Goal: Navigation & Orientation: Find specific page/section

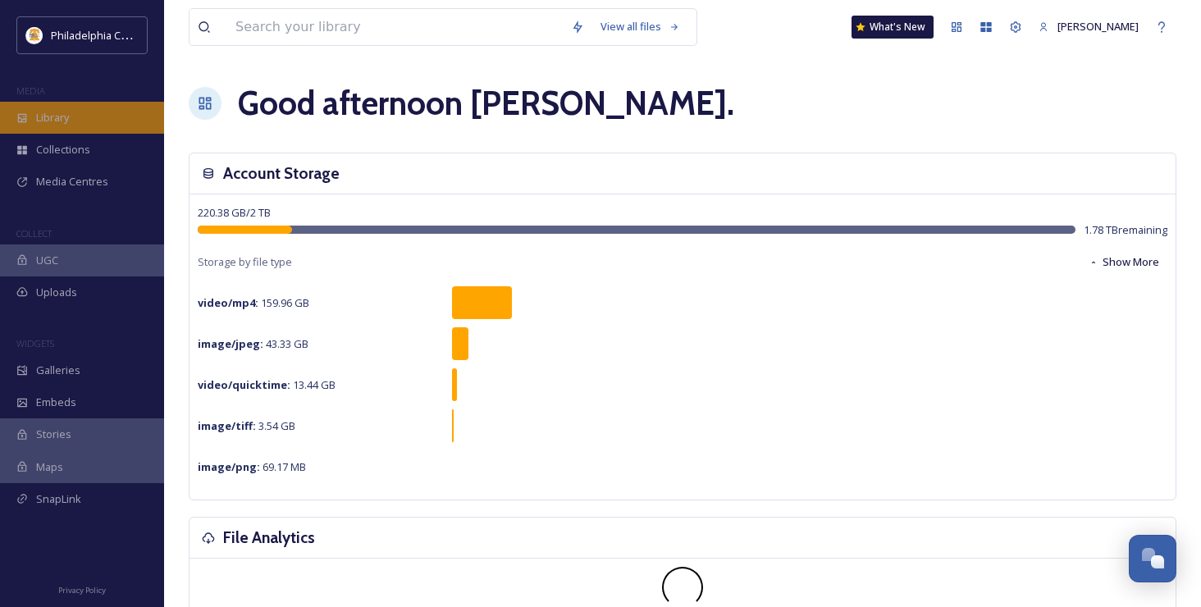
click at [88, 117] on div "Library" at bounding box center [82, 118] width 164 height 32
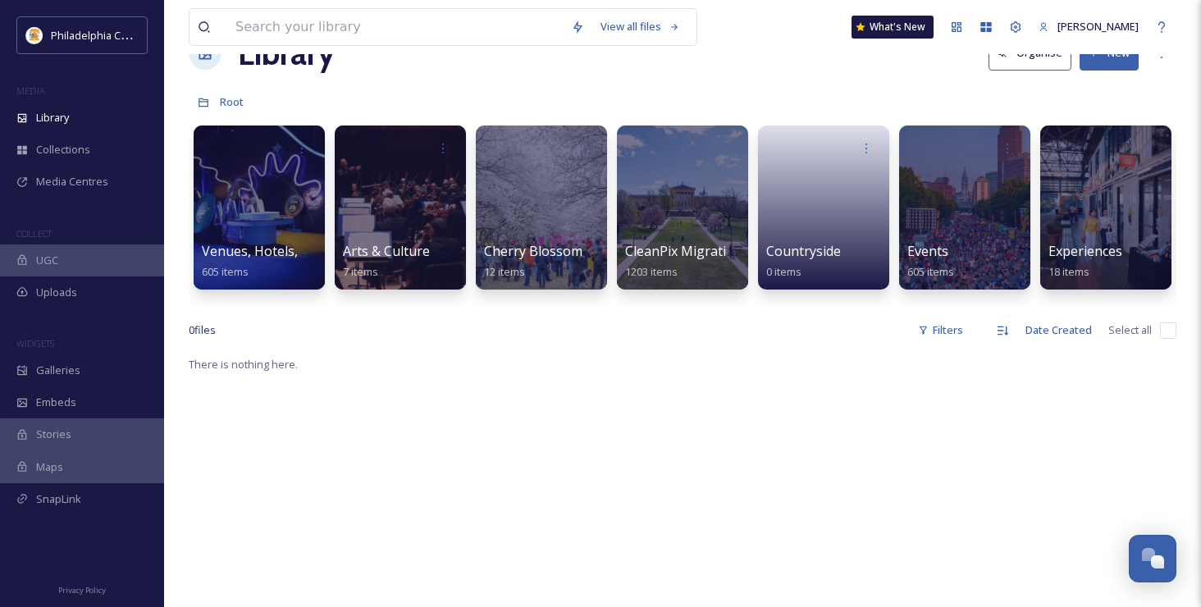
scroll to position [51, 0]
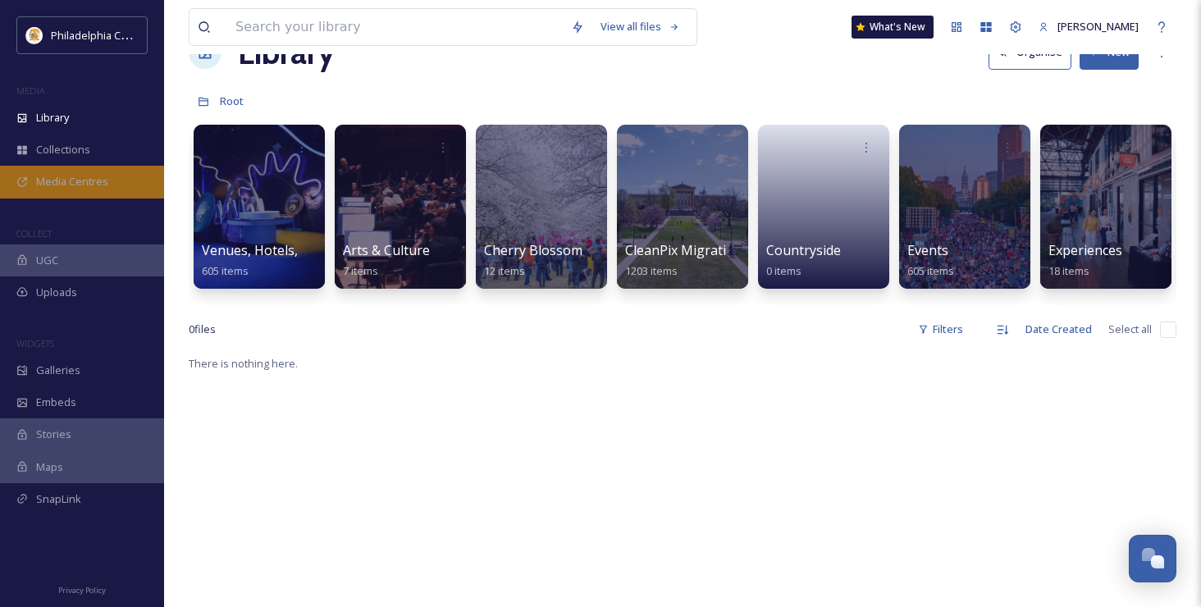
click at [98, 186] on span "Media Centres" at bounding box center [72, 182] width 72 height 16
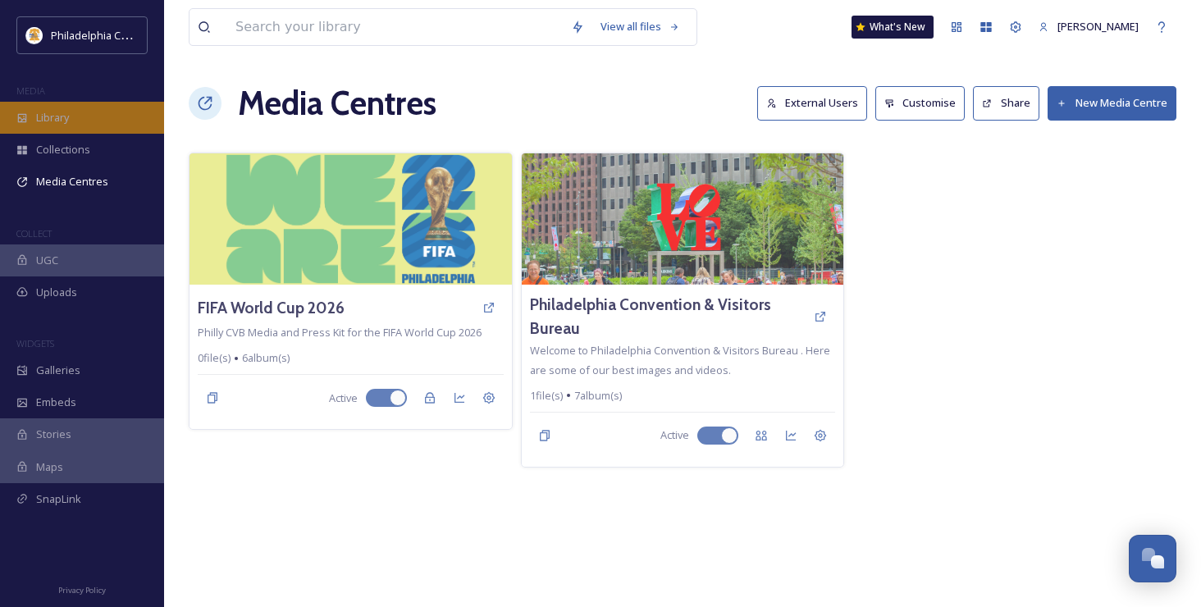
click at [56, 115] on span "Library" at bounding box center [52, 118] width 33 height 16
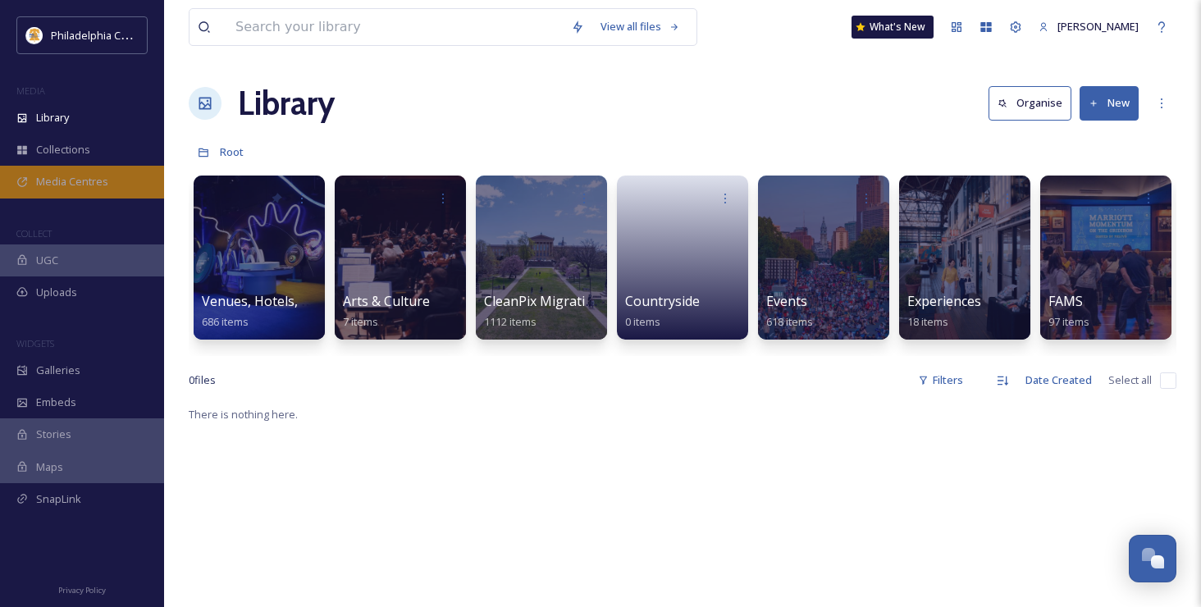
click at [70, 178] on span "Media Centres" at bounding box center [72, 182] width 72 height 16
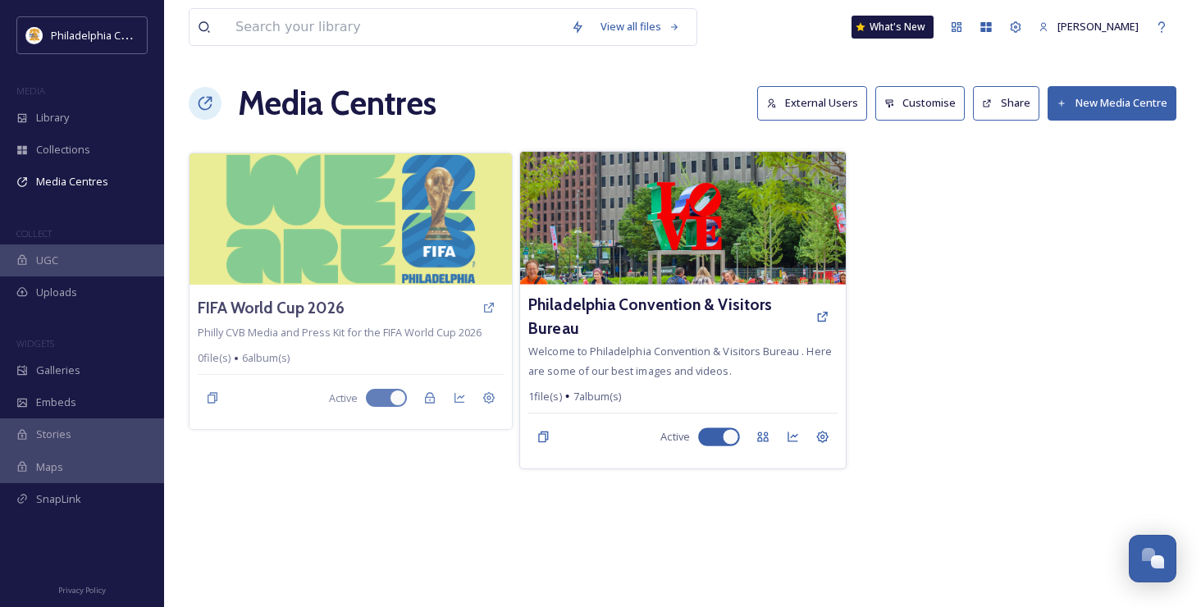
click at [735, 218] on img at bounding box center [683, 218] width 326 height 133
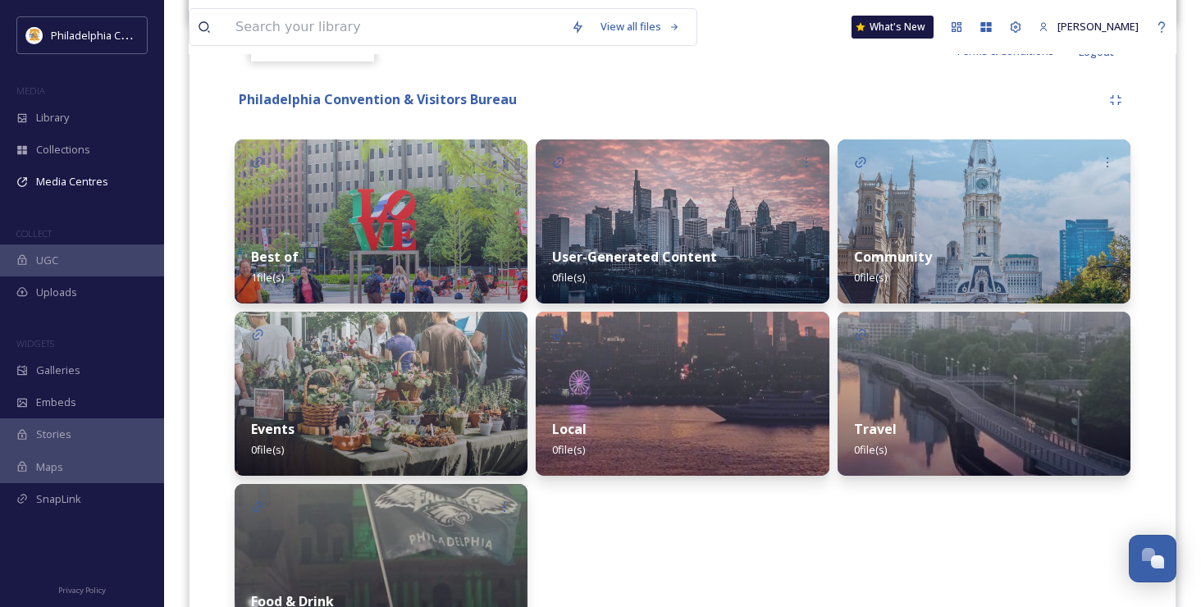
scroll to position [338, 0]
